Goal: Find specific page/section: Find specific page/section

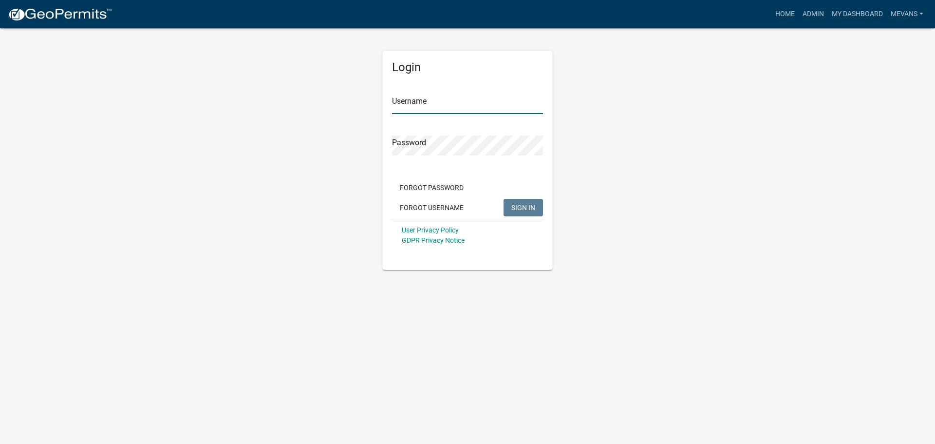
type input "Mevans"
click at [518, 203] on span "SIGN IN" at bounding box center [523, 207] width 24 height 8
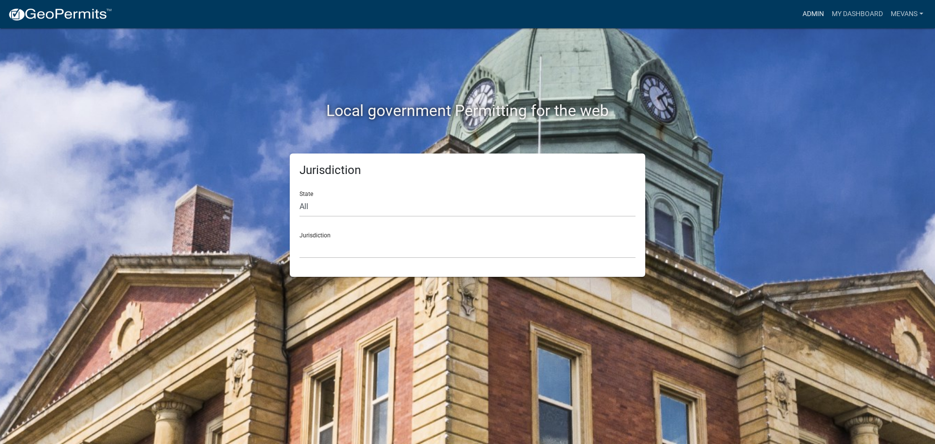
click at [806, 14] on link "Admin" at bounding box center [813, 14] width 29 height 19
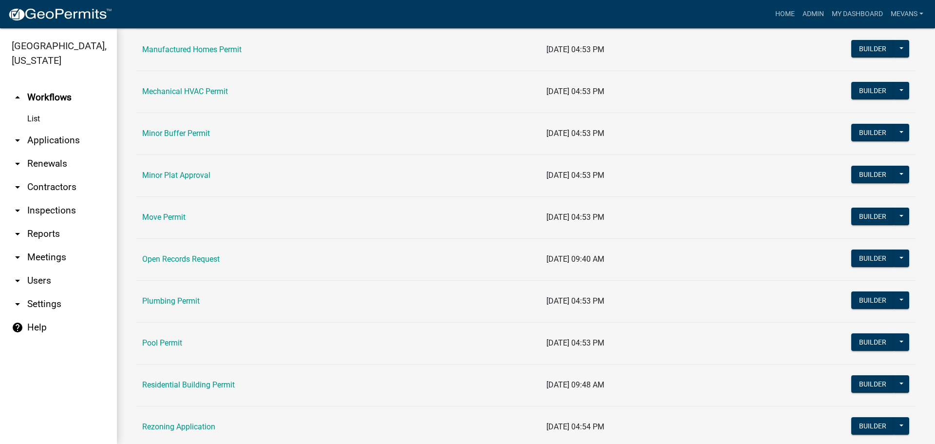
scroll to position [1023, 0]
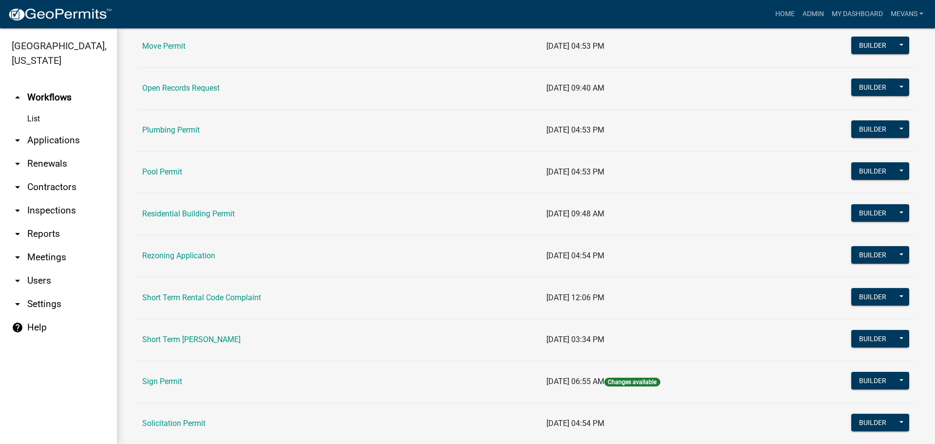
click at [158, 338] on link "Short Term [PERSON_NAME]" at bounding box center [191, 339] width 98 height 9
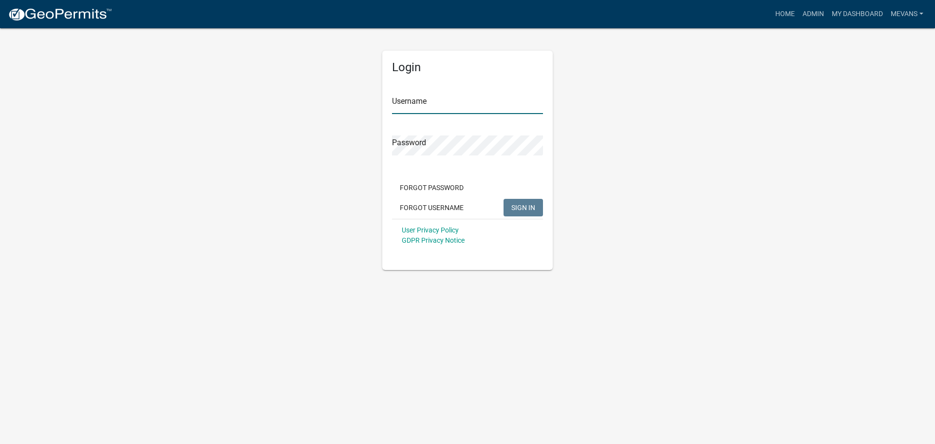
type input "Mevans"
click at [513, 205] on span "SIGN IN" at bounding box center [523, 207] width 24 height 8
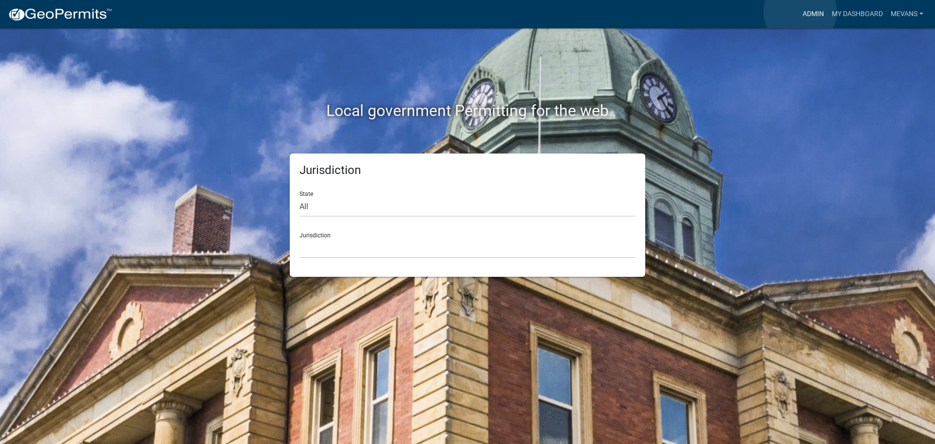
click at [800, 12] on link "Admin" at bounding box center [813, 14] width 29 height 19
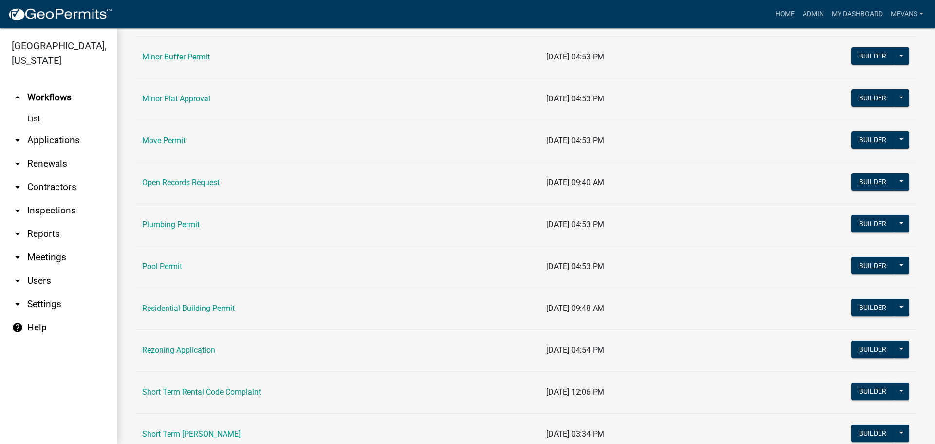
scroll to position [1023, 0]
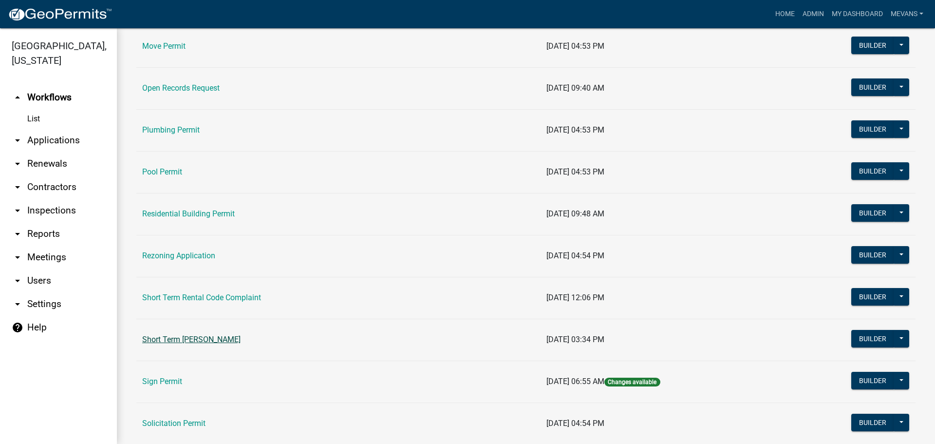
click at [207, 340] on link "Short Term [PERSON_NAME]" at bounding box center [191, 339] width 98 height 9
